Goal: Task Accomplishment & Management: Complete application form

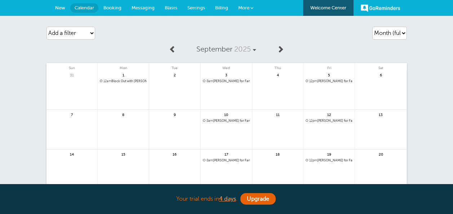
select select "month-full"
click at [60, 7] on span "New" at bounding box center [60, 7] width 10 height 5
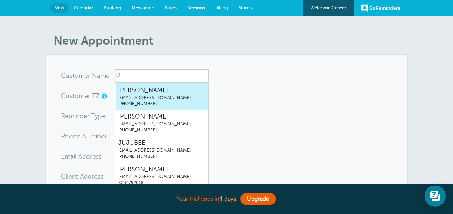
click at [135, 97] on span "JBLOW@GOOGOO.COM" at bounding box center [161, 98] width 87 height 6
type input "joEbLOWJBLOW@GOOGOO.COM8034792018"
type input "joE bLOW"
type input "(803) 479-2018"
type input "JBLOW@GOOGOO.COM"
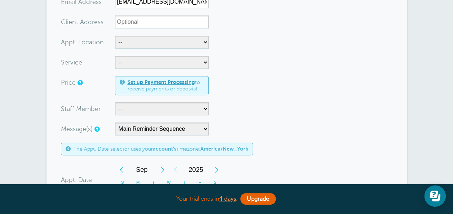
scroll to position [159, 0]
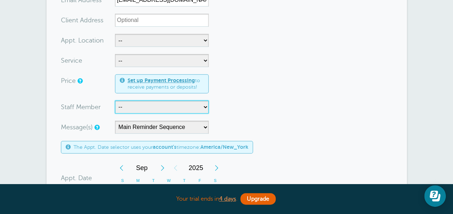
click at [156, 109] on select "-- Ashley Jeffcoat Destiny Hunt Tameisha Jackson" at bounding box center [162, 107] width 94 height 13
select select "21393"
click at [115, 101] on select "-- Ashley Jeffcoat Destiny Hunt Tameisha Jackson" at bounding box center [162, 107] width 94 height 13
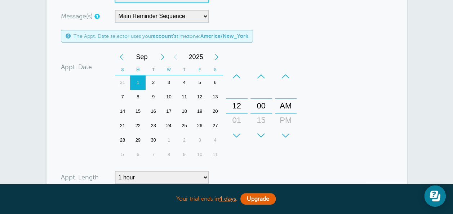
scroll to position [273, 0]
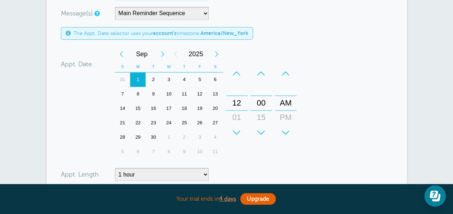
click at [137, 77] on div "1" at bounding box center [138, 79] width 16 height 14
click at [285, 132] on div "+" at bounding box center [286, 132] width 22 height 14
click at [237, 132] on div "+" at bounding box center [237, 132] width 22 height 14
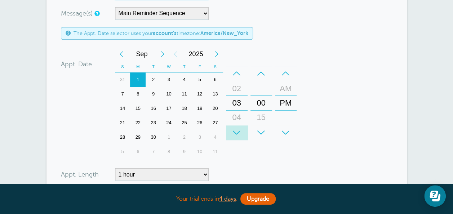
click at [237, 132] on div "+" at bounding box center [237, 132] width 22 height 14
click at [236, 72] on div "–" at bounding box center [237, 73] width 22 height 14
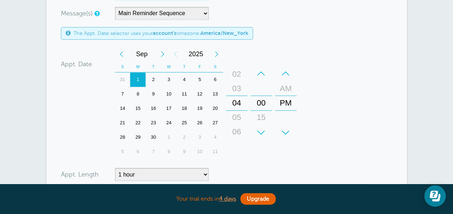
click at [236, 101] on div "04" at bounding box center [236, 103] width 17 height 14
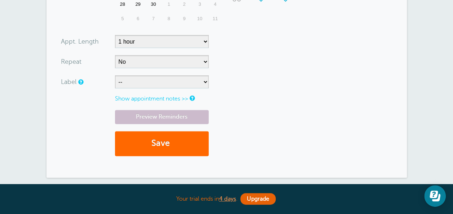
scroll to position [409, 0]
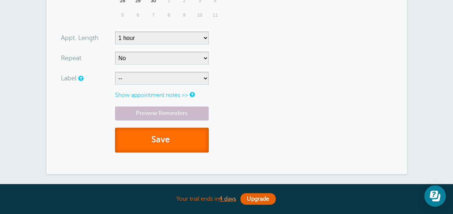
click at [159, 141] on button "Save" at bounding box center [162, 140] width 94 height 25
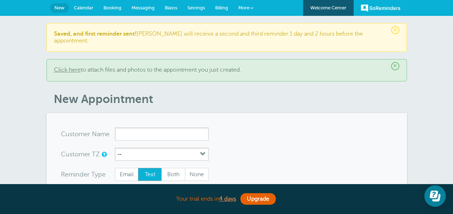
click at [84, 7] on span "Calendar" at bounding box center [83, 7] width 19 height 5
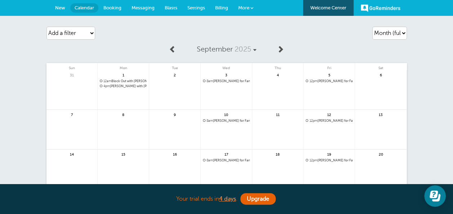
click at [127, 81] on span "12am Block Out with Ashley Jeffcoat" at bounding box center [123, 81] width 47 height 4
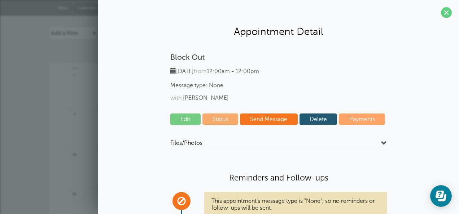
drag, startPoint x: 452, startPoint y: 52, endPoint x: 460, endPoint y: 111, distance: 58.8
click at [453, 111] on html "Your trial ends in 4 days . Upgrade Your trial ends in 4 days . Upgrade GoRemin…" at bounding box center [229, 162] width 459 height 324
drag, startPoint x: 460, startPoint y: 111, endPoint x: 415, endPoint y: 124, distance: 46.3
click at [415, 124] on div "Block Out Monday, 9/1 from 12:00am - 12:00pm Message type: None with Ashley Jef…" at bounding box center [278, 161] width 346 height 216
click at [441, 10] on span at bounding box center [446, 12] width 11 height 11
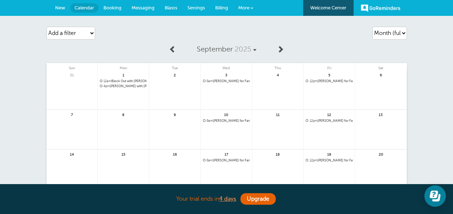
click at [109, 5] on span "Booking" at bounding box center [112, 7] width 18 height 5
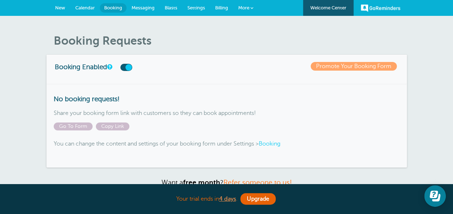
click at [198, 8] on span "Settings" at bounding box center [196, 7] width 18 height 5
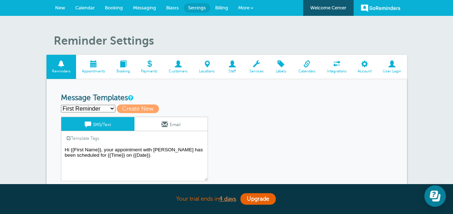
click at [125, 64] on span at bounding box center [123, 64] width 25 height 7
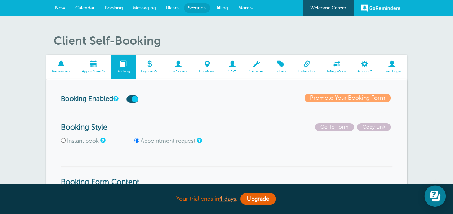
click at [91, 67] on span at bounding box center [93, 64] width 35 height 7
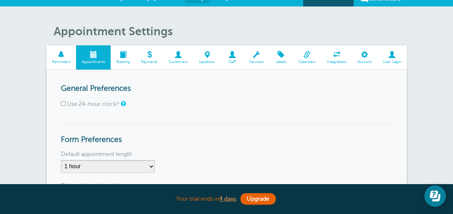
scroll to position [6, 0]
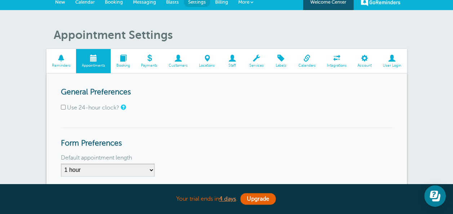
click at [312, 60] on span at bounding box center [307, 58] width 28 height 7
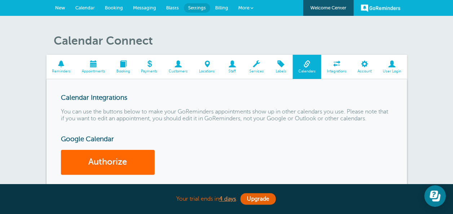
click at [121, 65] on span at bounding box center [123, 64] width 25 height 7
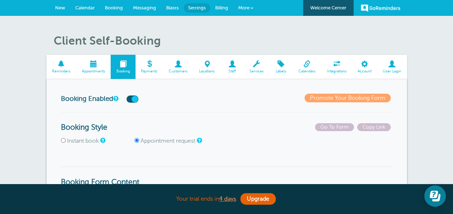
click at [94, 66] on span at bounding box center [93, 64] width 35 height 7
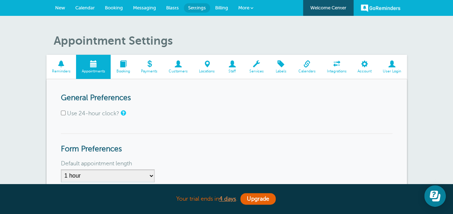
click at [84, 4] on link "Calendar" at bounding box center [85, 8] width 30 height 16
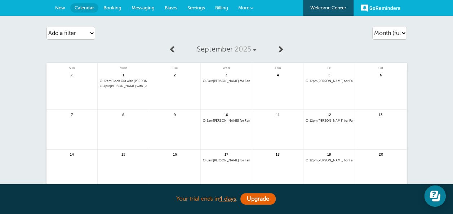
click at [120, 89] on div "1 12am Block Out with Ashley Jeffcoat" at bounding box center [124, 90] width 52 height 40
click at [393, 34] on select "Agenda Day Week Month (full view) Month (condensed)" at bounding box center [389, 33] width 35 height 13
select select "day"
click at [372, 27] on select "Agenda Day Week Month (full view) Month (condensed)" at bounding box center [389, 33] width 35 height 13
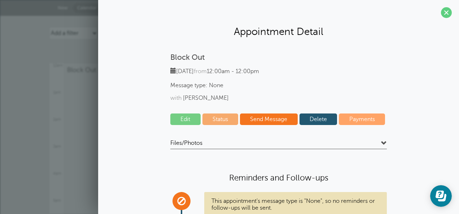
click at [184, 118] on link "Edit" at bounding box center [185, 120] width 30 height 12
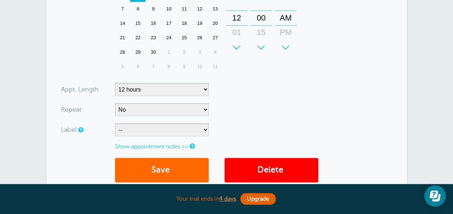
scroll to position [358, 0]
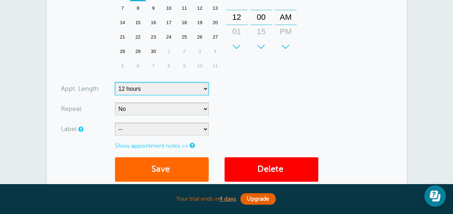
click at [204, 85] on select "5 minutes 10 minutes 15 minutes 20 minutes 25 minutes 30 minutes 35 minutes 40 …" at bounding box center [162, 88] width 94 height 13
select select "960"
click at [236, 16] on div "12" at bounding box center [236, 17] width 17 height 14
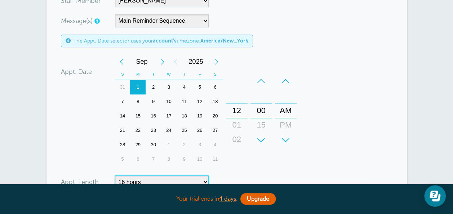
scroll to position [268, 0]
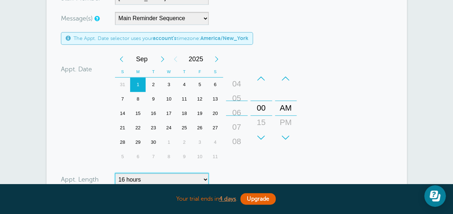
drag, startPoint x: 238, startPoint y: 103, endPoint x: 255, endPoint y: 21, distance: 83.4
click at [255, 21] on form "You are creating a new customer. To use an existing customer select one from th…" at bounding box center [227, 41] width 332 height 478
drag, startPoint x: 236, startPoint y: 111, endPoint x: 238, endPoint y: 98, distance: 13.1
click at [238, 98] on div "06" at bounding box center [236, 94] width 17 height 14
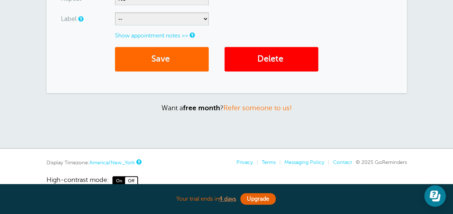
scroll to position [483, 0]
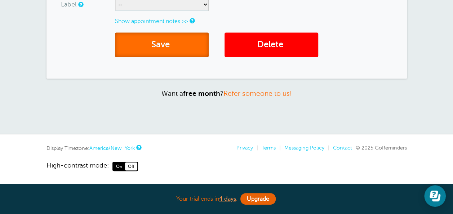
click at [175, 48] on button "Save" at bounding box center [162, 44] width 94 height 25
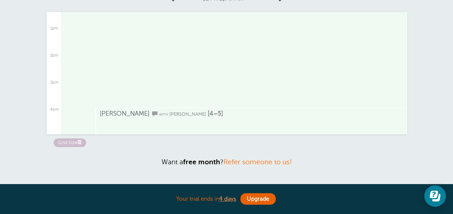
scroll to position [336, 0]
click at [169, 118] on span "[PERSON_NAME]" at bounding box center [187, 116] width 37 height 5
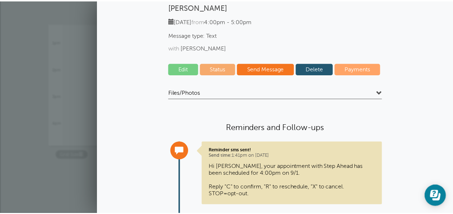
scroll to position [0, 0]
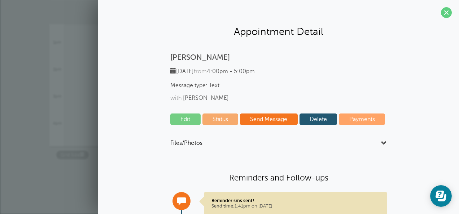
click at [310, 119] on link "Delete" at bounding box center [318, 120] width 38 height 12
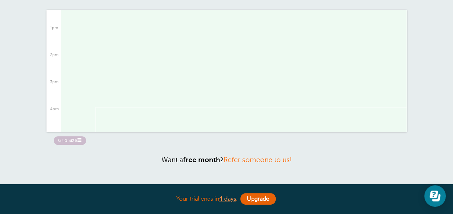
scroll to position [88, 0]
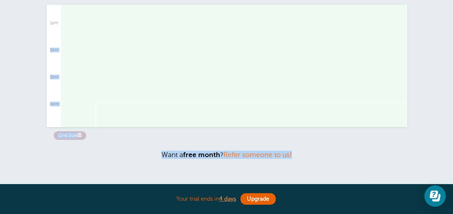
drag, startPoint x: 451, startPoint y: 149, endPoint x: 447, endPoint y: 43, distance: 106.4
click at [447, 43] on div "× Saved! Agenda Day Week Month (full view) Month (condensed) Add a filter Custo…" at bounding box center [226, 61] width 453 height 267
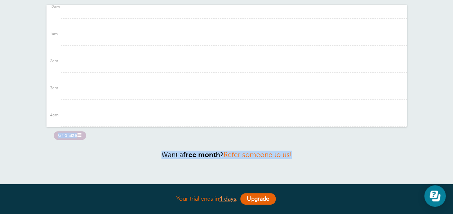
scroll to position [0, 0]
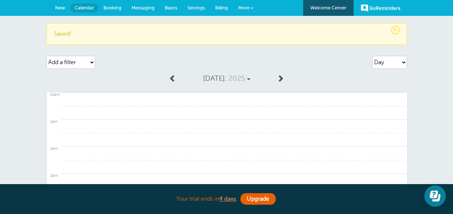
click at [59, 10] on span "New" at bounding box center [60, 7] width 10 height 5
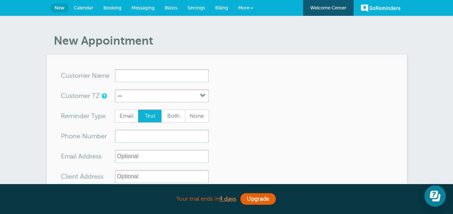
click at [124, 79] on input "x-no-autofill" at bounding box center [162, 75] width 94 height 13
click at [190, 78] on input "x-no-autofill" at bounding box center [162, 75] width 94 height 13
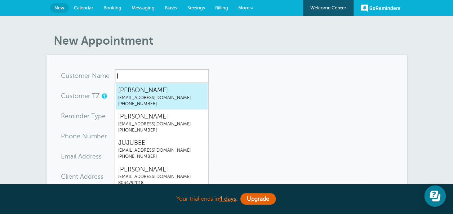
click at [159, 97] on span "JBLOW@GOOGOO.COM" at bounding box center [161, 98] width 87 height 6
type input "joEbLOWJBLOW@GOOGOO.COM8034792018"
type input "joE bLOW"
type input "(803) 479-2018"
type input "JBLOW@GOOGOO.COM"
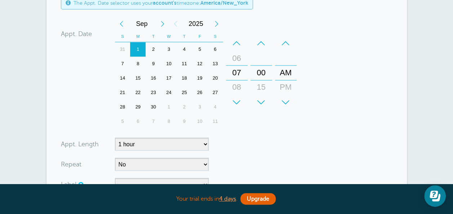
scroll to position [304, 0]
click at [289, 82] on div "PM" at bounding box center [285, 86] width 17 height 14
click at [235, 41] on div "–" at bounding box center [237, 42] width 22 height 14
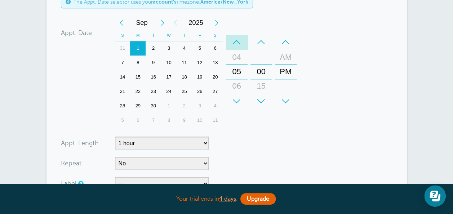
click at [235, 41] on div "–" at bounding box center [237, 42] width 22 height 14
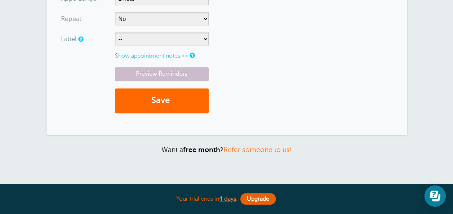
scroll to position [455, 0]
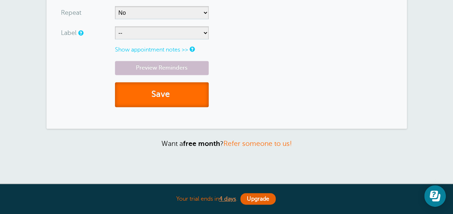
click at [154, 92] on button "Save" at bounding box center [162, 94] width 94 height 25
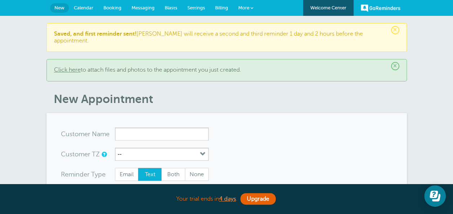
click at [88, 6] on span "Calendar" at bounding box center [83, 7] width 19 height 5
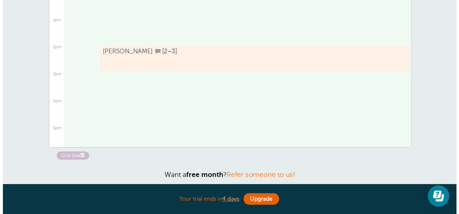
scroll to position [325, 0]
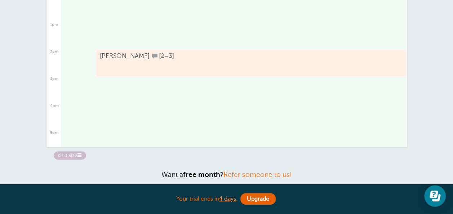
click at [191, 59] on link "[PERSON_NAME] [2–3]" at bounding box center [244, 63] width 289 height 22
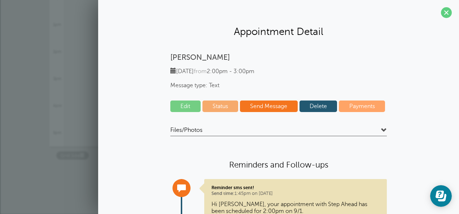
click at [177, 105] on link "Edit" at bounding box center [185, 107] width 30 height 12
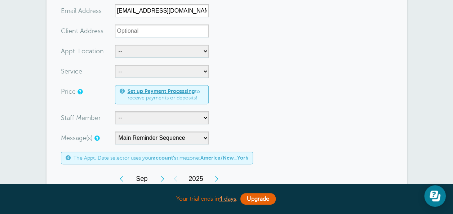
scroll to position [155, 0]
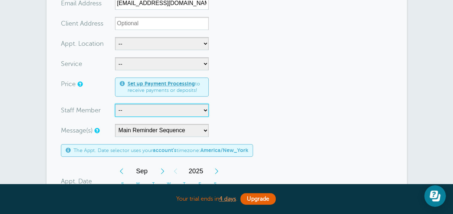
click at [202, 108] on select "-- Ashley Jeffcoat Destiny Hunt Tameisha Jackson" at bounding box center [162, 110] width 94 height 13
select select "21393"
click at [115, 104] on select "-- Ashley Jeffcoat Destiny Hunt Tameisha Jackson" at bounding box center [162, 110] width 94 height 13
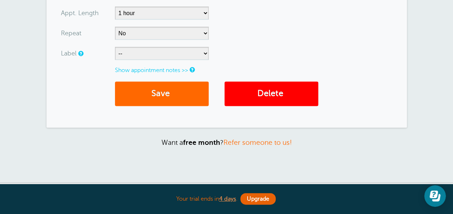
scroll to position [435, 0]
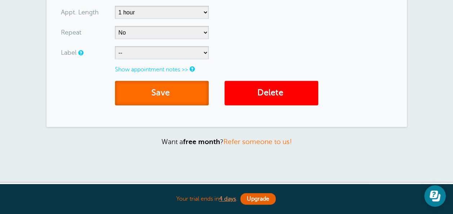
click at [165, 92] on button "Save" at bounding box center [162, 93] width 94 height 25
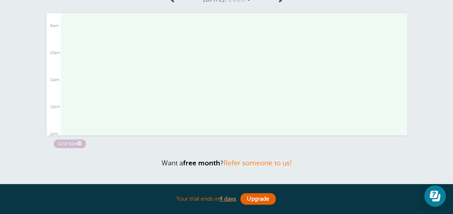
scroll to position [300, 0]
click at [123, 95] on span "[PERSON_NAME]" at bounding box center [125, 97] width 50 height 7
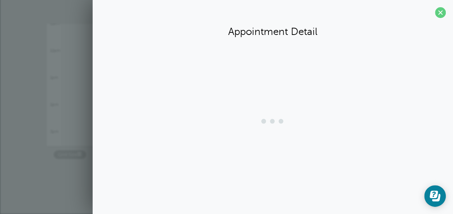
scroll to position [68, 0]
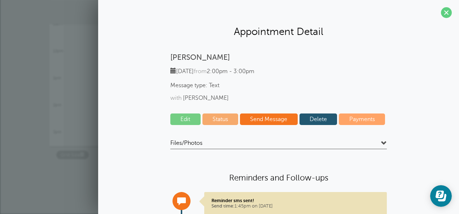
click at [306, 123] on link "Delete" at bounding box center [318, 120] width 38 height 12
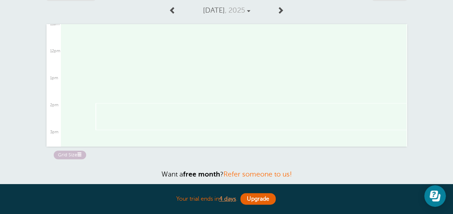
scroll to position [0, 0]
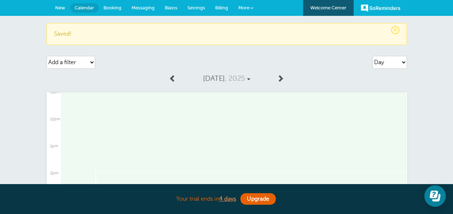
click at [114, 7] on span "Booking" at bounding box center [112, 7] width 18 height 5
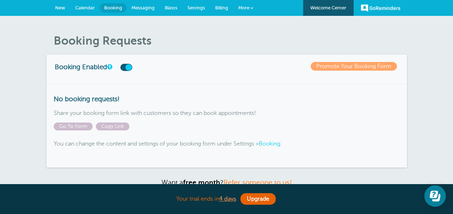
click at [198, 8] on span "Settings" at bounding box center [196, 7] width 18 height 5
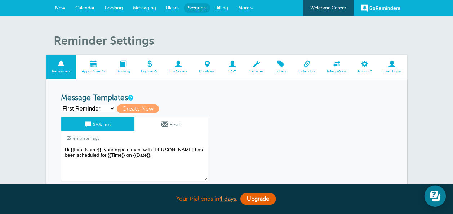
click at [120, 66] on span at bounding box center [123, 64] width 25 height 7
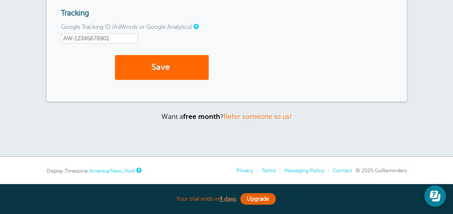
scroll to position [904, 0]
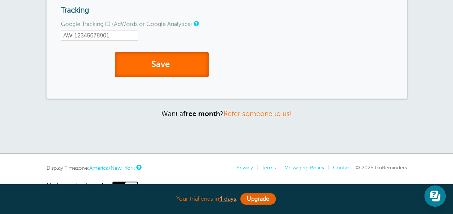
click at [173, 73] on button "Save" at bounding box center [162, 64] width 94 height 25
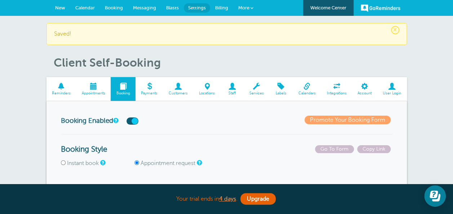
click at [93, 9] on span "Calendar" at bounding box center [84, 7] width 19 height 5
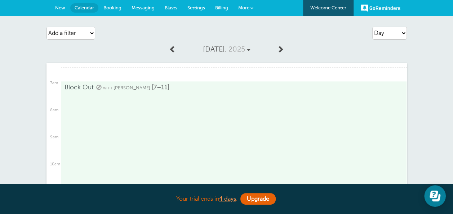
click at [57, 4] on link "New" at bounding box center [60, 8] width 20 height 16
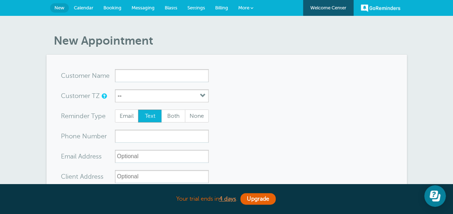
click at [149, 71] on input "x-no-autofill" at bounding box center [162, 75] width 94 height 13
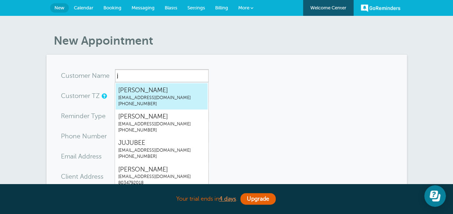
click at [146, 87] on span "joE bLOW" at bounding box center [161, 90] width 87 height 9
type input "joEbLOWJBLOW@GOOGOO.COM8034792018"
type input "joE bLOW"
type input "(803) 479-2018"
type input "JBLOW@GOOGOO.COM"
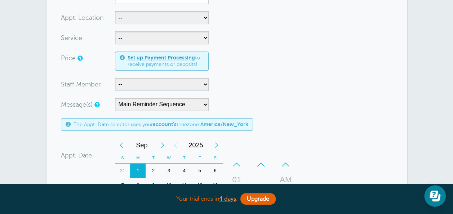
scroll to position [185, 0]
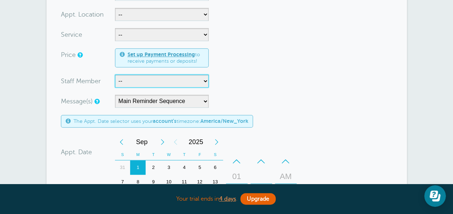
click at [129, 84] on select "-- Ashley Jeffcoat Destiny Hunt Tameisha Jackson" at bounding box center [162, 81] width 94 height 13
select select "21393"
click at [115, 75] on select "-- Ashley Jeffcoat Destiny Hunt Tameisha Jackson" at bounding box center [162, 81] width 94 height 13
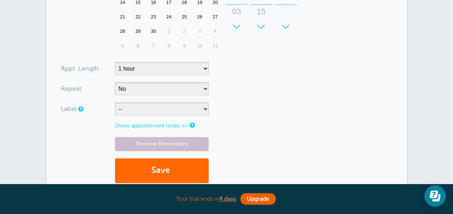
scroll to position [396, 0]
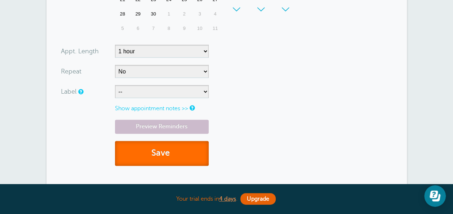
click at [164, 154] on button "Save" at bounding box center [162, 153] width 94 height 25
